Goal: Information Seeking & Learning: Learn about a topic

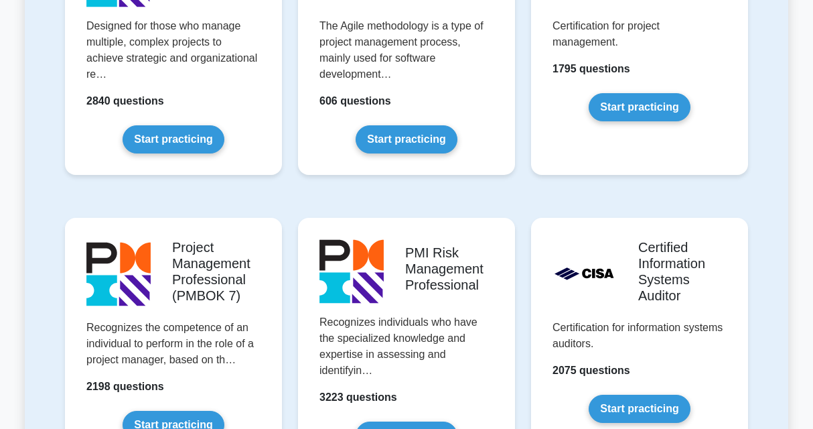
scroll to position [1071, 0]
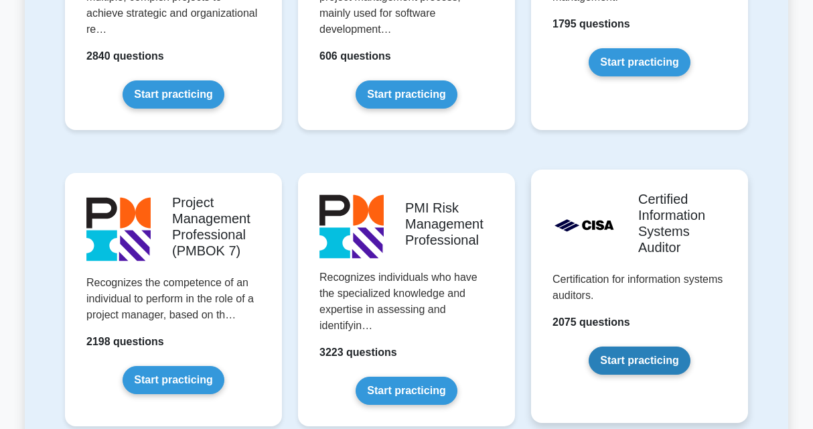
click at [652, 354] on link "Start practicing" at bounding box center [639, 360] width 101 height 28
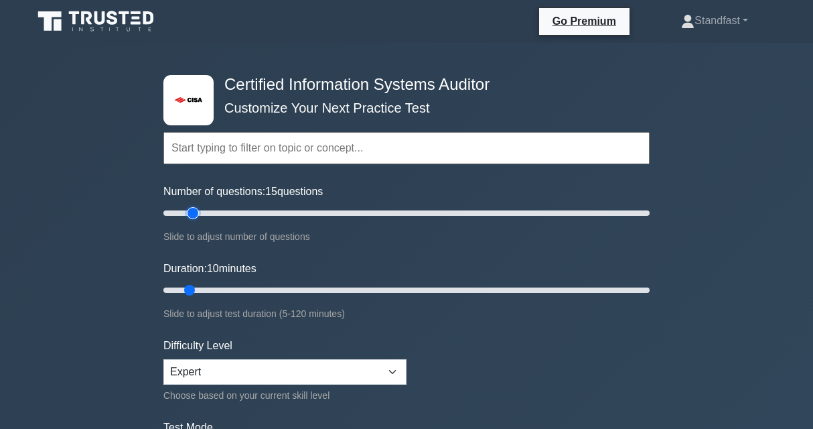
type input "15"
click at [193, 214] on input "Number of questions: 15 questions" at bounding box center [406, 213] width 486 height 16
click at [218, 287] on input "Duration: 15 minutes" at bounding box center [406, 290] width 486 height 16
type input "20"
click at [229, 287] on input "Duration: 20 minutes" at bounding box center [406, 290] width 486 height 16
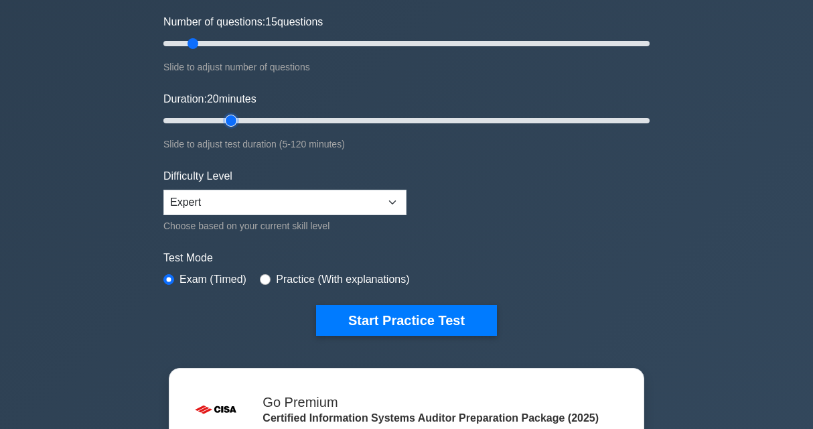
scroll to position [232, 0]
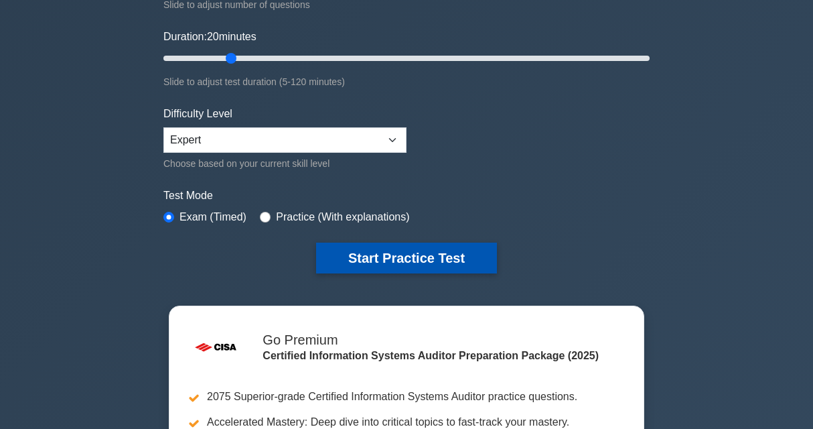
click at [355, 250] on button "Start Practice Test" at bounding box center [406, 257] width 181 height 31
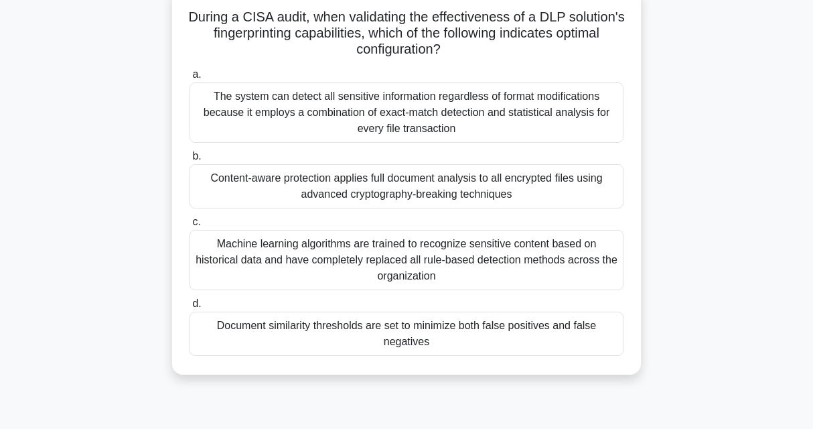
scroll to position [80, 0]
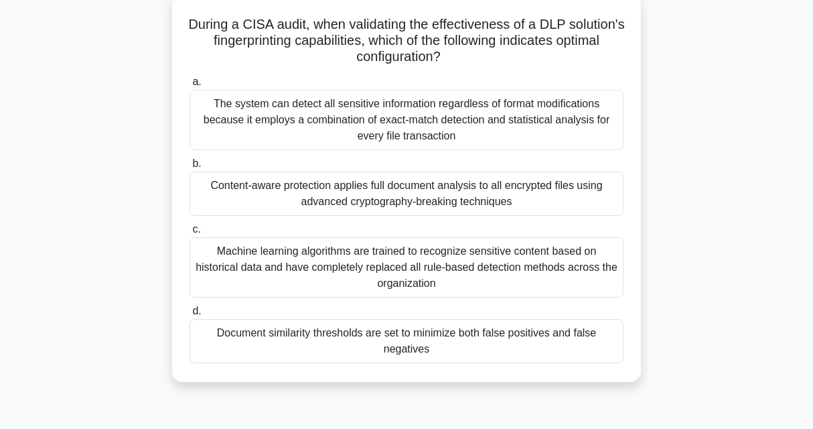
click at [483, 125] on div "The system can detect all sensitive information regardless of format modificati…" at bounding box center [407, 120] width 434 height 60
click at [190, 86] on input "a. The system can detect all sensitive information regardless of format modific…" at bounding box center [190, 82] width 0 height 9
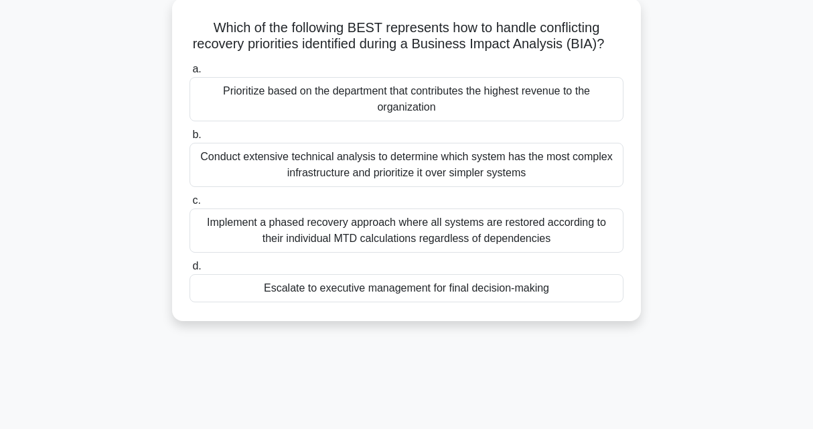
scroll to position [0, 0]
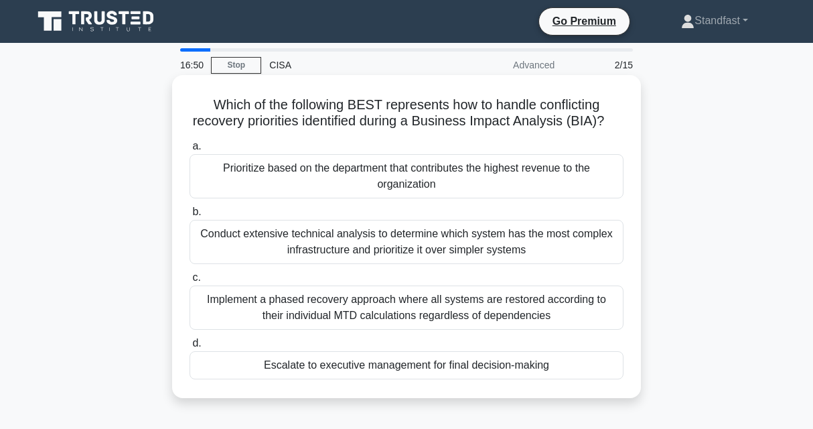
click at [473, 321] on div "Implement a phased recovery approach where all systems are restored according t…" at bounding box center [407, 307] width 434 height 44
click at [190, 282] on input "c. Implement a phased recovery approach where all systems are restored accordin…" at bounding box center [190, 277] width 0 height 9
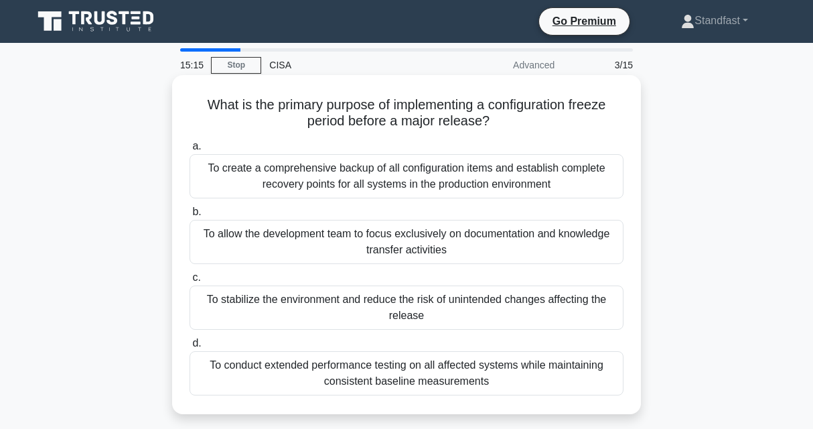
click at [443, 302] on div "To stabilize the environment and reduce the risk of unintended changes affectin…" at bounding box center [407, 307] width 434 height 44
click at [190, 282] on input "c. To stabilize the environment and reduce the risk of unintended changes affec…" at bounding box center [190, 277] width 0 height 9
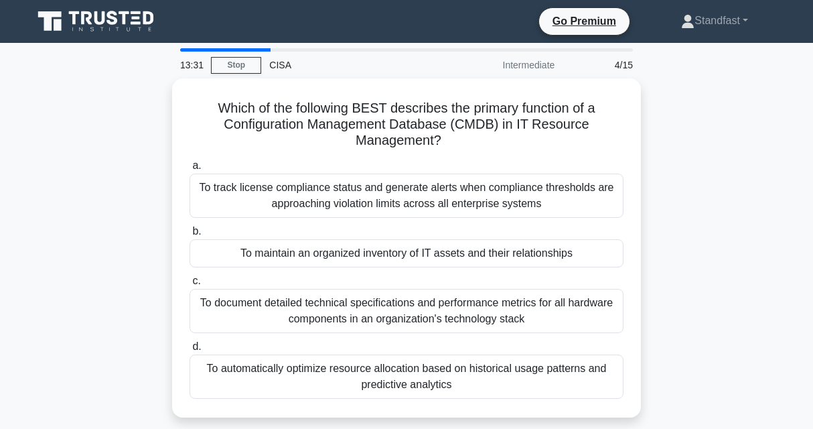
click at [443, 302] on div "To document detailed technical specifications and performance metrics for all h…" at bounding box center [407, 311] width 434 height 44
click at [190, 285] on input "c. To document detailed technical specifications and performance metrics for al…" at bounding box center [190, 281] width 0 height 9
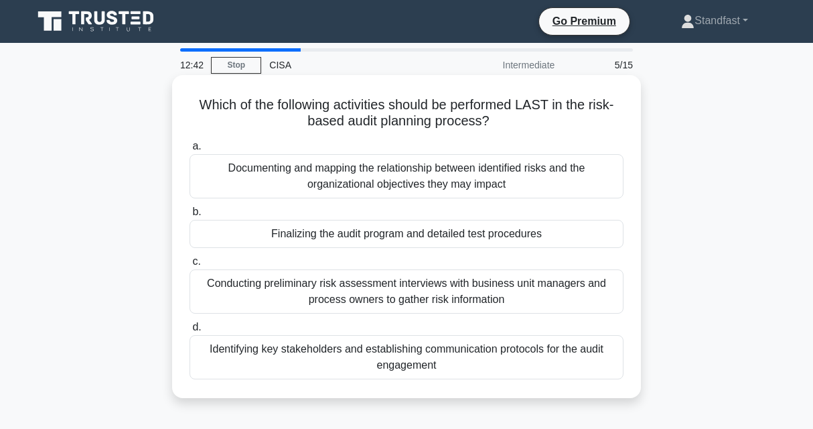
click at [439, 242] on div "Finalizing the audit program and detailed test procedures" at bounding box center [407, 234] width 434 height 28
click at [190, 216] on input "b. Finalizing the audit program and detailed test procedures" at bounding box center [190, 212] width 0 height 9
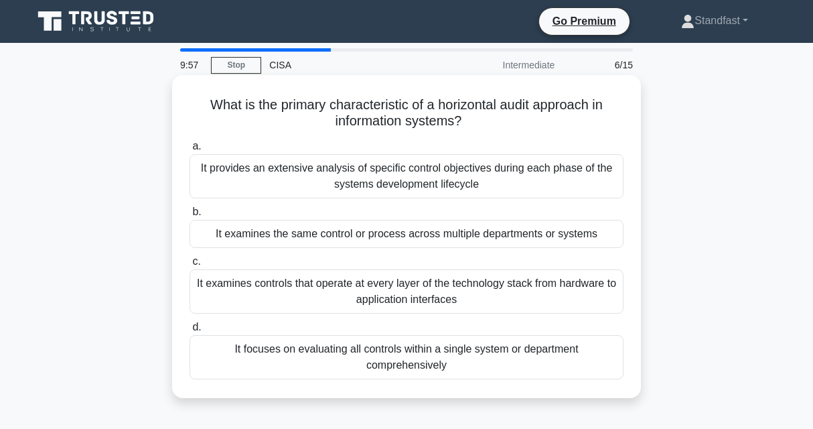
click at [504, 238] on div "It examines the same control or process across multiple departments or systems" at bounding box center [407, 234] width 434 height 28
click at [190, 216] on input "b. It examines the same control or process across multiple departments or syste…" at bounding box center [190, 212] width 0 height 9
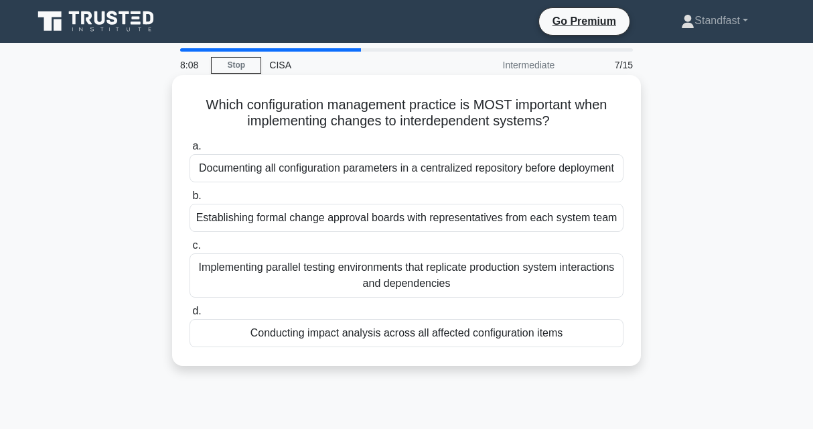
click at [431, 230] on div "Establishing formal change approval boards with representatives from each syste…" at bounding box center [407, 218] width 434 height 28
click at [190, 200] on input "b. Establishing formal change approval boards with representatives from each sy…" at bounding box center [190, 196] width 0 height 9
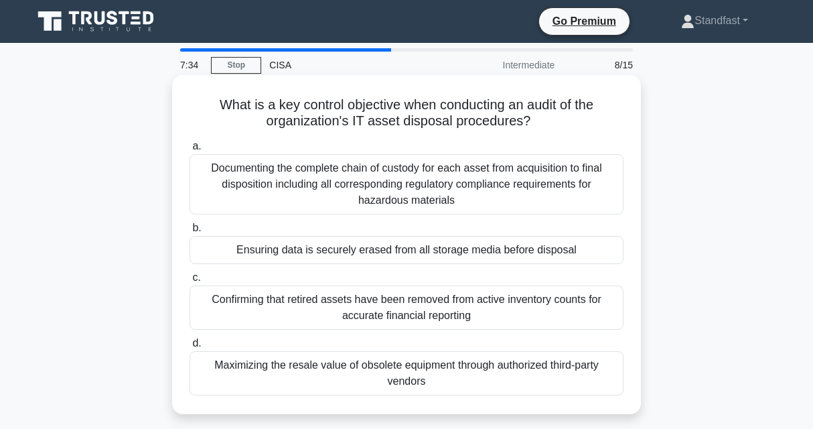
click at [429, 250] on div "Ensuring data is securely erased from all storage media before disposal" at bounding box center [407, 250] width 434 height 28
click at [190, 232] on input "b. Ensuring data is securely erased from all storage media before disposal" at bounding box center [190, 228] width 0 height 9
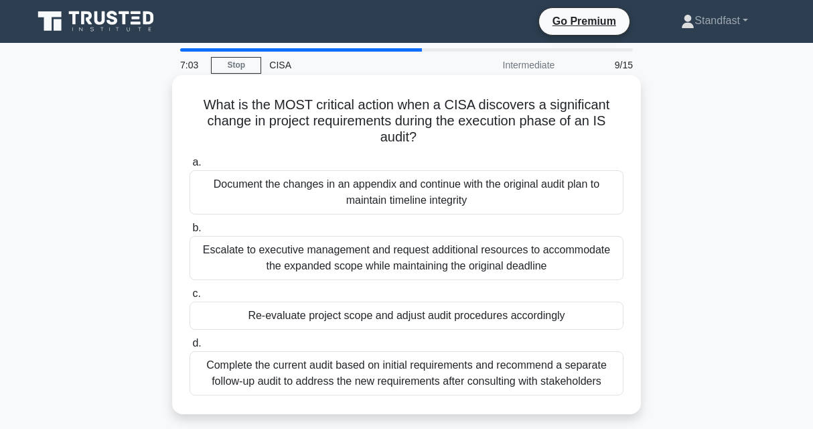
click at [489, 323] on div "Re-evaluate project scope and adjust audit procedures accordingly" at bounding box center [407, 315] width 434 height 28
click at [190, 298] on input "c. Re-evaluate project scope and adjust audit procedures accordingly" at bounding box center [190, 293] width 0 height 9
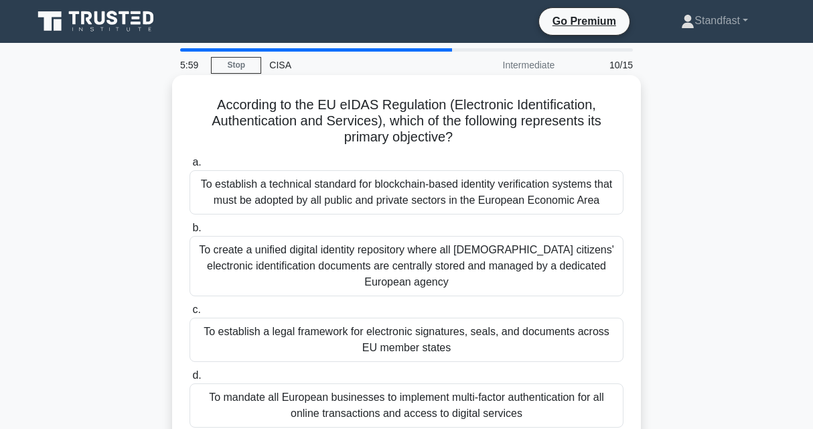
click at [403, 395] on div "To mandate all European businesses to implement multi-factor authentication for…" at bounding box center [407, 405] width 434 height 44
click at [190, 380] on input "d. To mandate all European businesses to implement multi-factor authentication …" at bounding box center [190, 375] width 0 height 9
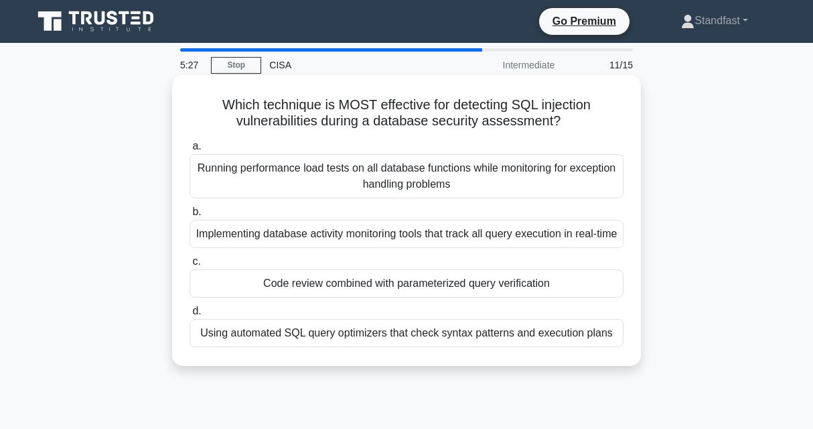
click at [433, 297] on div "Code review combined with parameterized query verification" at bounding box center [407, 283] width 434 height 28
click at [190, 266] on input "c. Code review combined with parameterized query verification" at bounding box center [190, 261] width 0 height 9
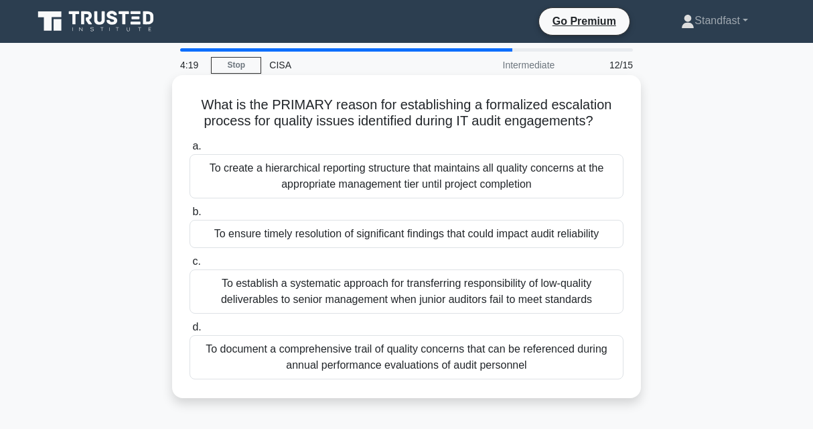
click at [423, 239] on div "To ensure timely resolution of significant findings that could impact audit rel…" at bounding box center [407, 234] width 434 height 28
click at [190, 216] on input "b. To ensure timely resolution of significant findings that could impact audit …" at bounding box center [190, 212] width 0 height 9
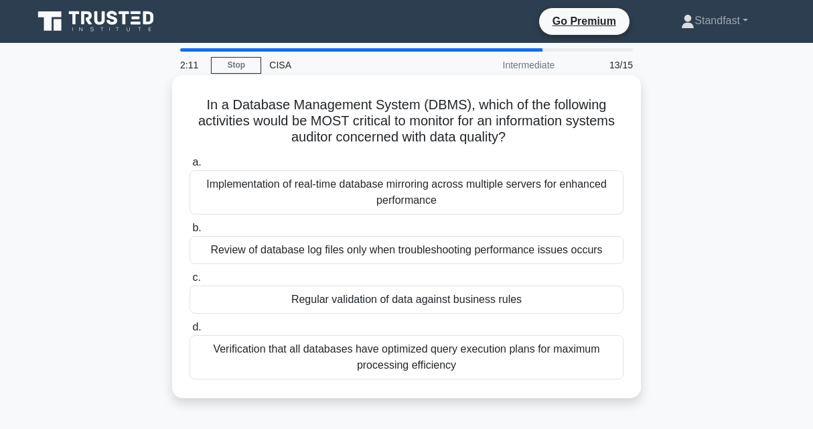
click at [414, 298] on div "Regular validation of data against business rules" at bounding box center [407, 299] width 434 height 28
click at [190, 282] on input "c. Regular validation of data against business rules" at bounding box center [190, 277] width 0 height 9
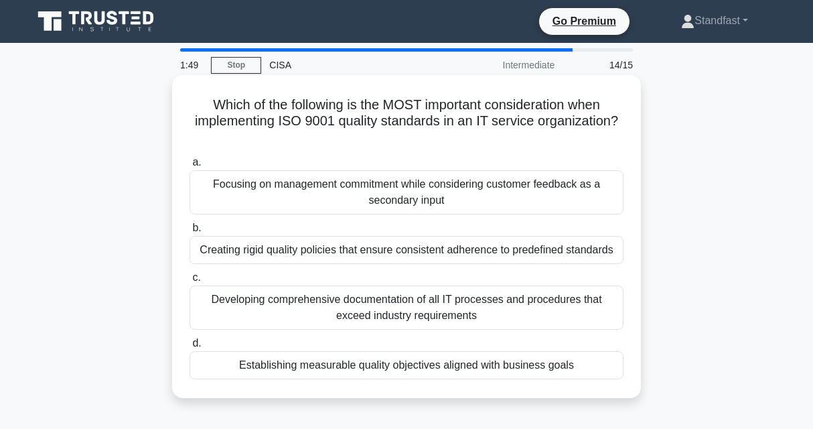
click at [404, 360] on div "Establishing measurable quality objectives aligned with business goals" at bounding box center [407, 365] width 434 height 28
click at [190, 348] on input "d. Establishing measurable quality objectives aligned with business goals" at bounding box center [190, 343] width 0 height 9
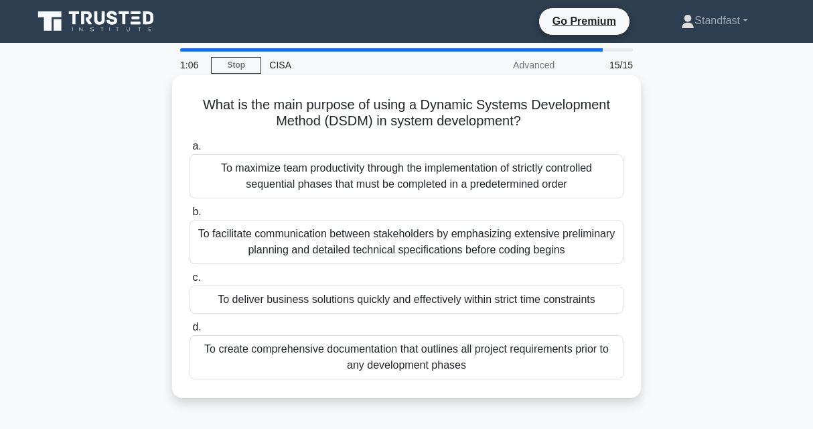
click at [443, 303] on div "To deliver business solutions quickly and effectively within strict time constr…" at bounding box center [407, 299] width 434 height 28
click at [190, 282] on input "c. To deliver business solutions quickly and effectively within strict time con…" at bounding box center [190, 277] width 0 height 9
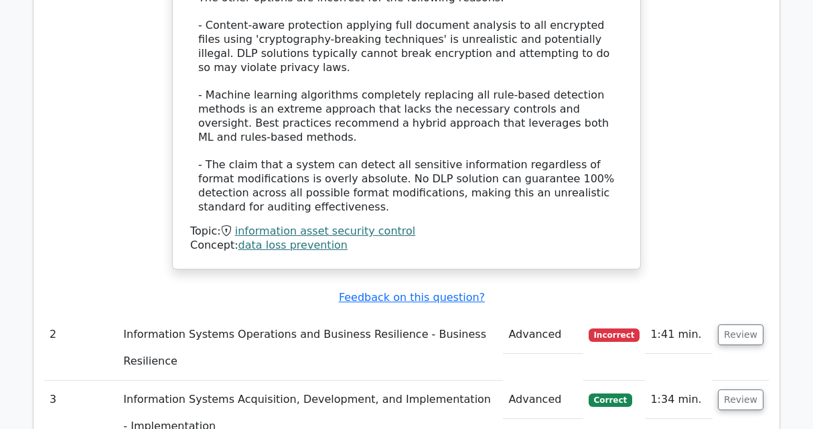
scroll to position [1919, 0]
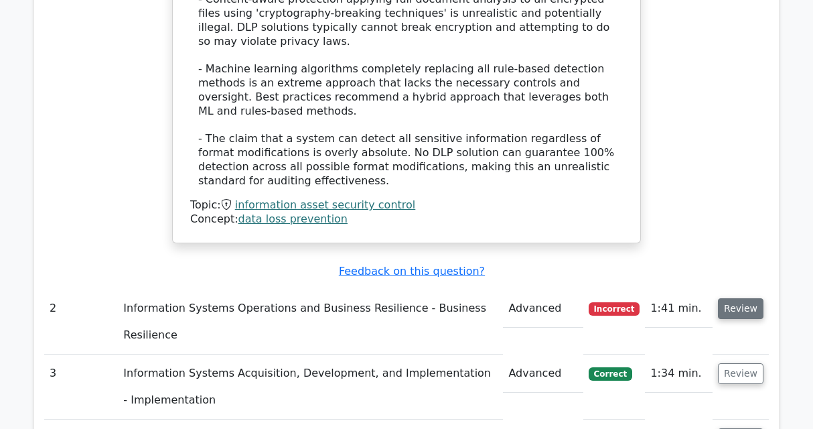
click at [740, 298] on button "Review" at bounding box center [741, 308] width 46 height 21
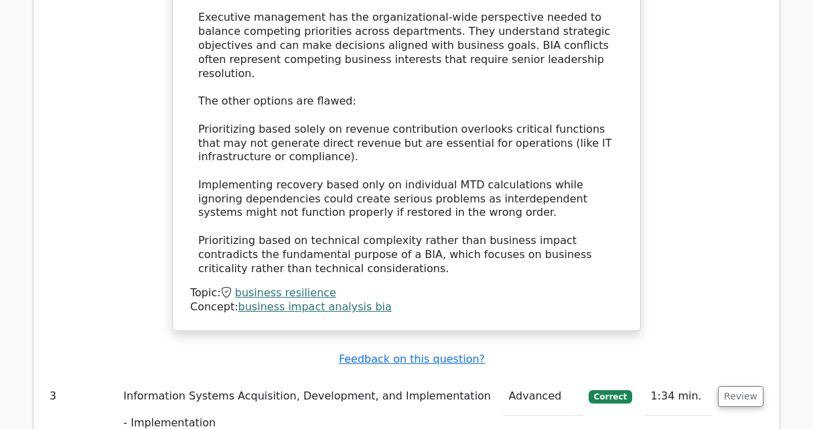
scroll to position [2696, 0]
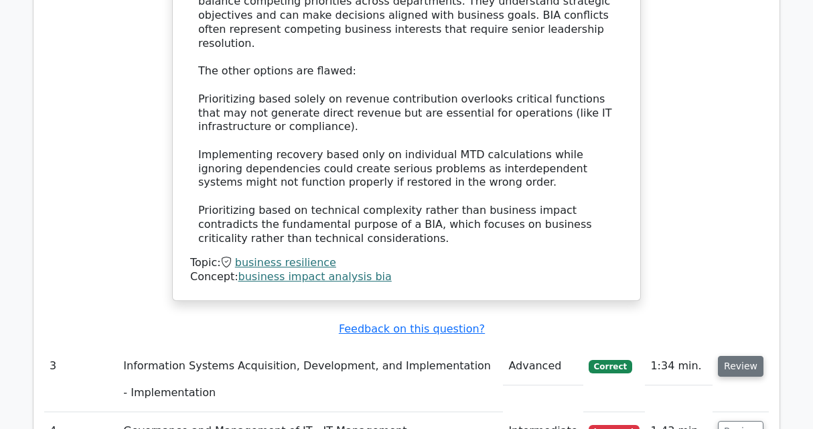
click at [731, 356] on button "Review" at bounding box center [741, 366] width 46 height 21
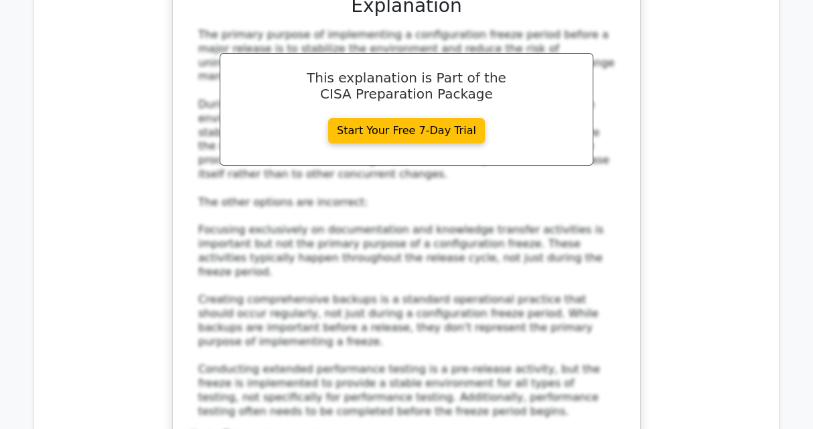
scroll to position [3482, 0]
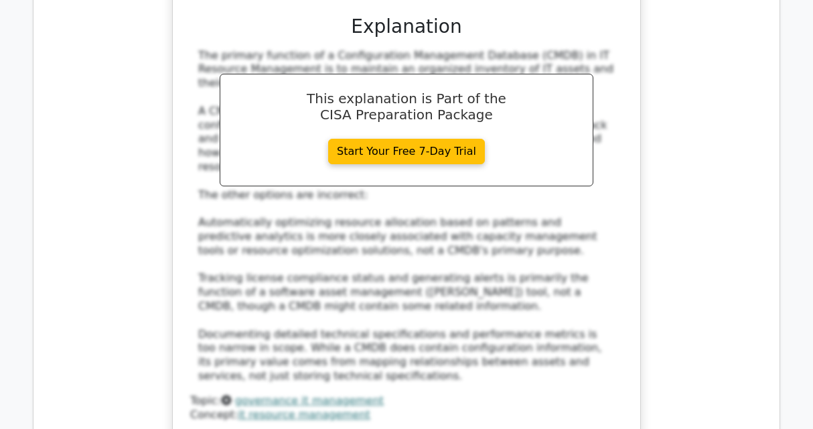
scroll to position [4313, 0]
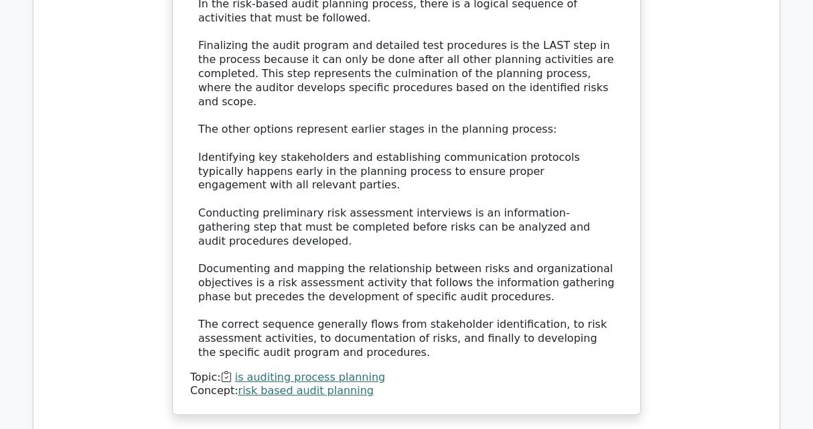
scroll to position [5205, 0]
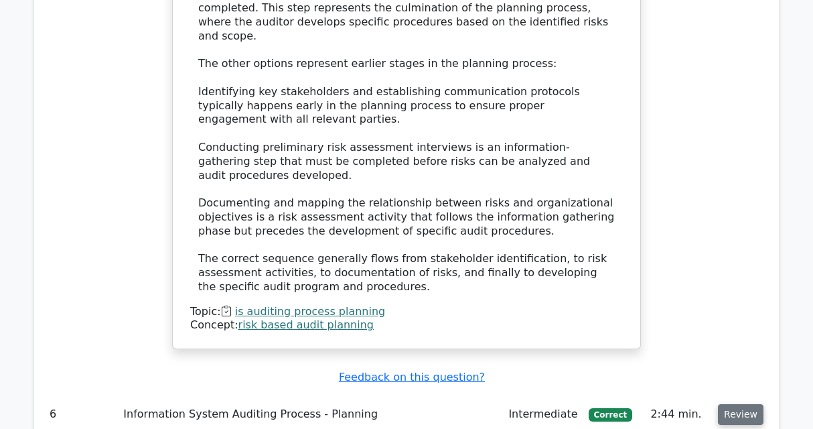
click at [743, 404] on button "Review" at bounding box center [741, 414] width 46 height 21
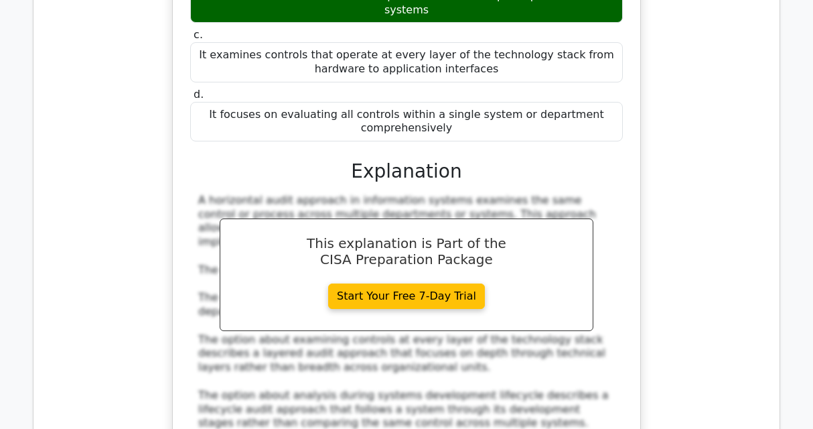
scroll to position [5821, 0]
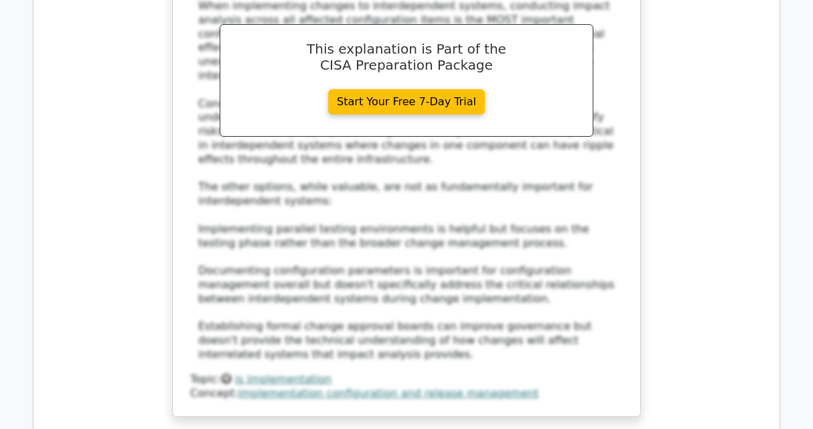
scroll to position [6750, 0]
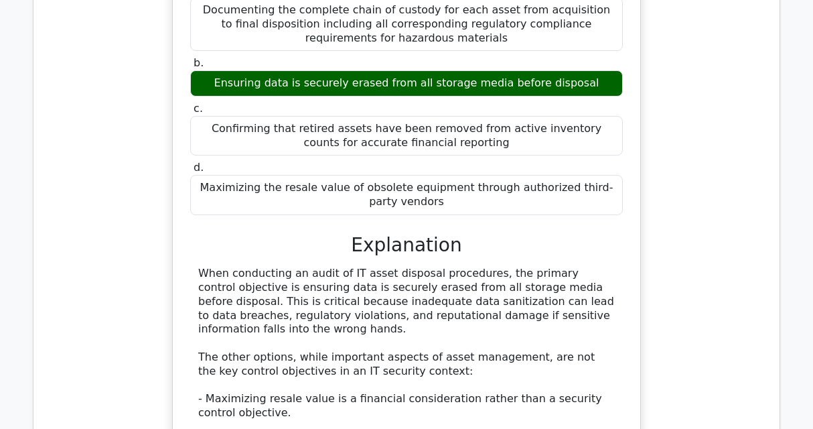
scroll to position [7393, 0]
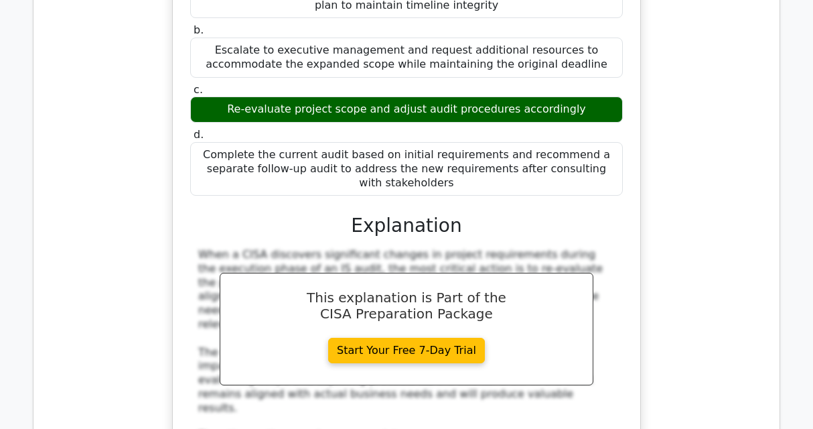
scroll to position [8160, 0]
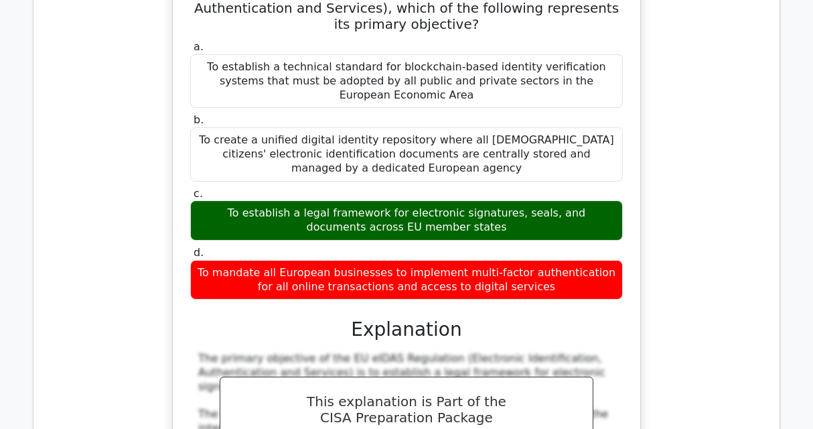
scroll to position [8964, 0]
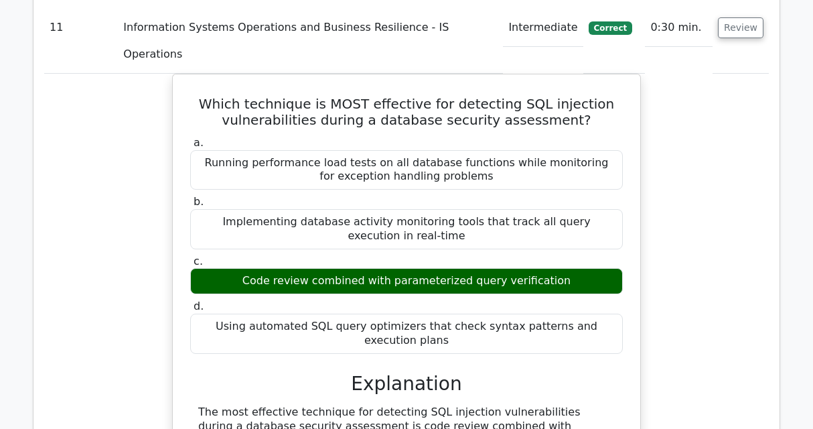
scroll to position [9768, 0]
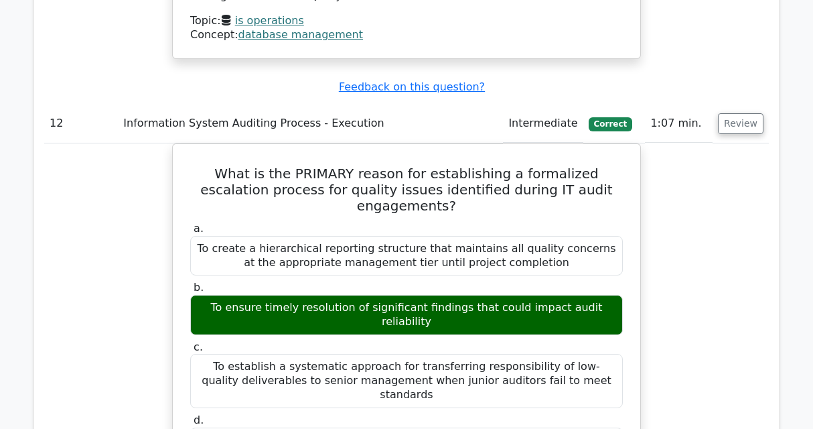
scroll to position [10509, 0]
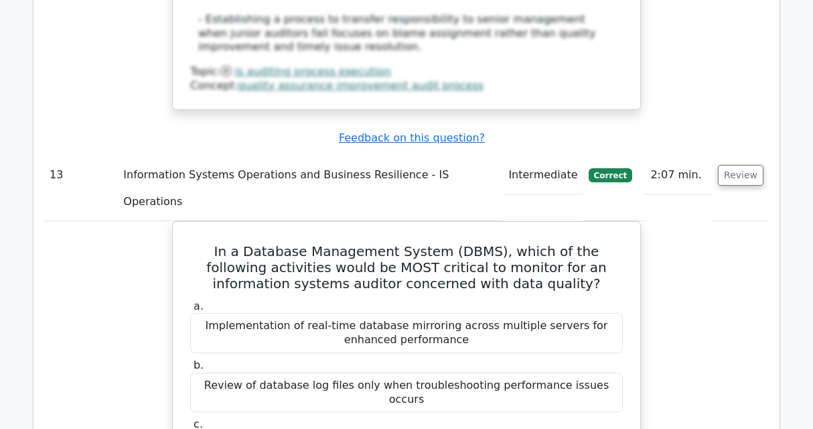
scroll to position [11321, 0]
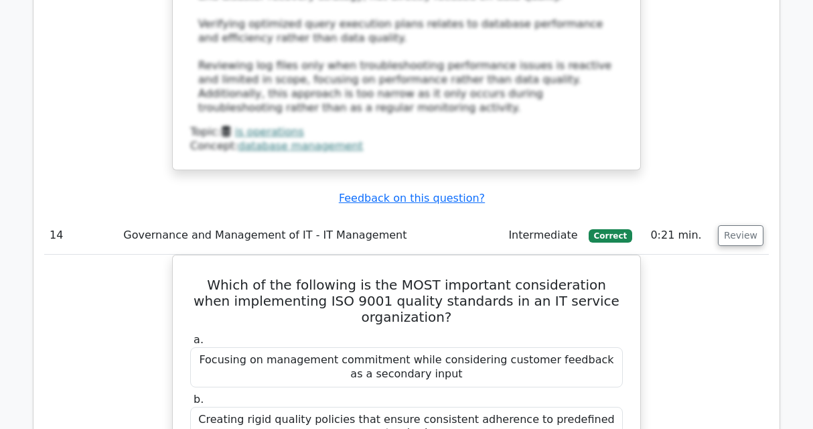
scroll to position [12044, 0]
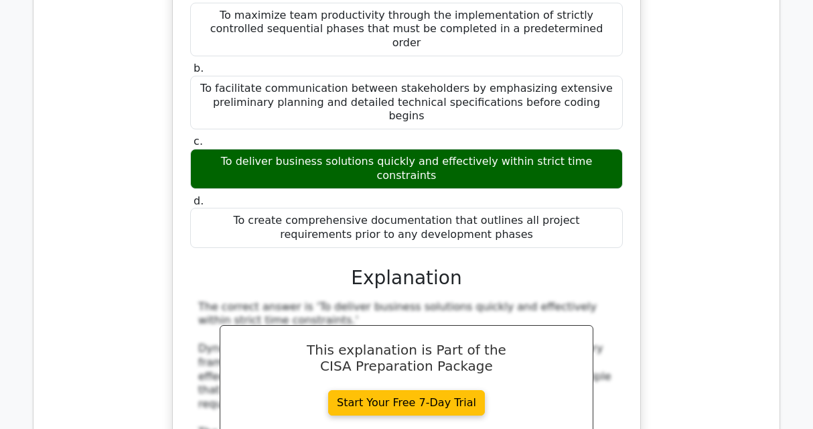
scroll to position [13226, 0]
